Goal: Task Accomplishment & Management: Use online tool/utility

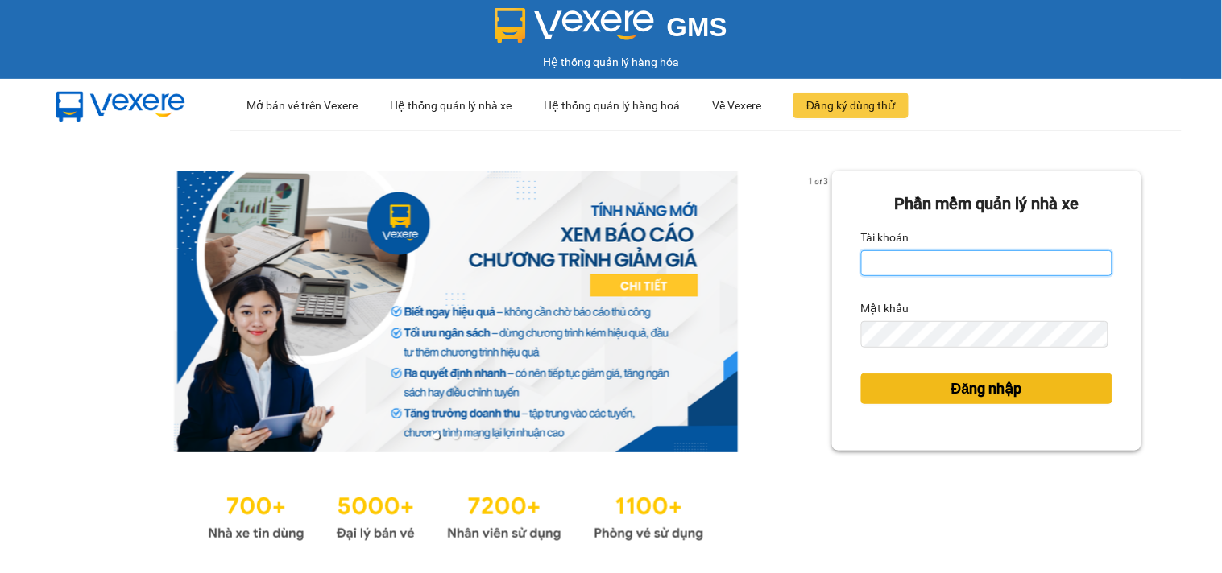
type input "tung.petrobp"
click at [973, 391] on span "Đăng nhập" at bounding box center [986, 389] width 71 height 23
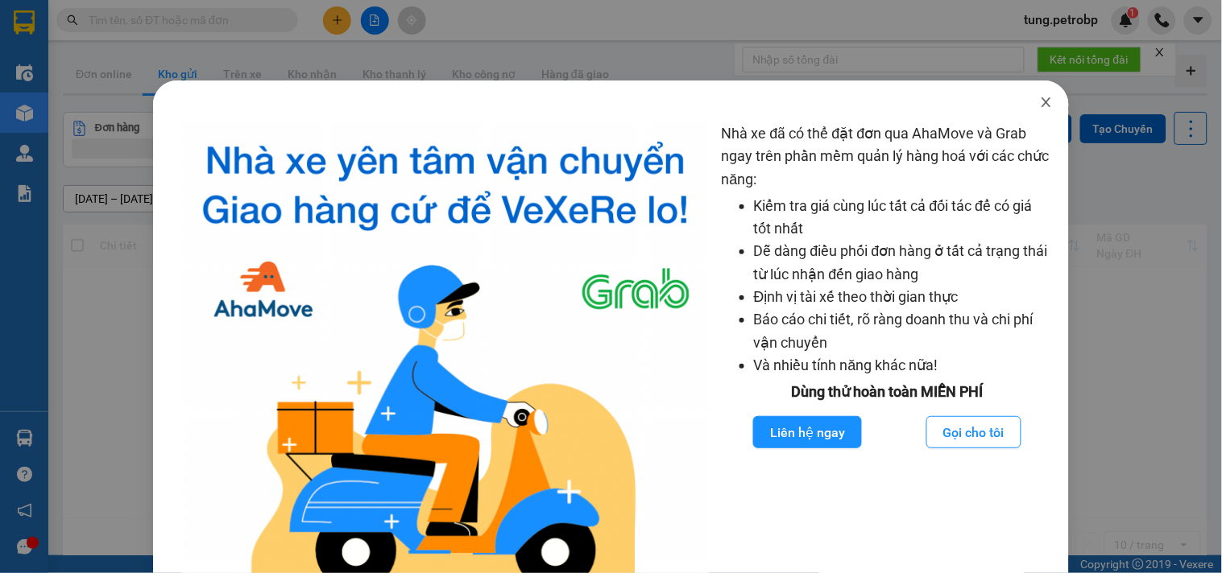
click at [1031, 95] on span "Close" at bounding box center [1046, 103] width 45 height 45
